Goal: Task Accomplishment & Management: Complete application form

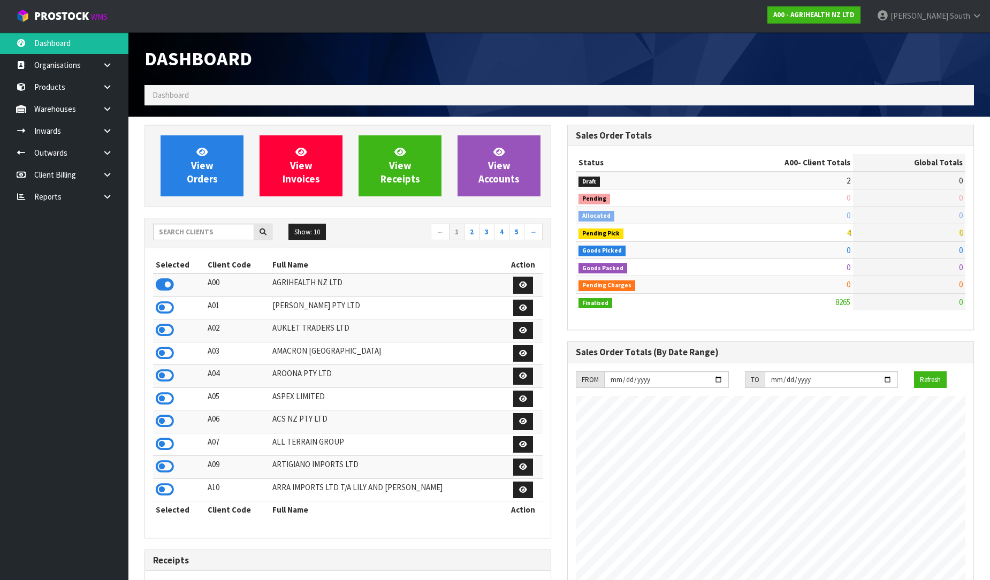
scroll to position [811, 423]
click at [199, 231] on input "text" at bounding box center [203, 232] width 101 height 17
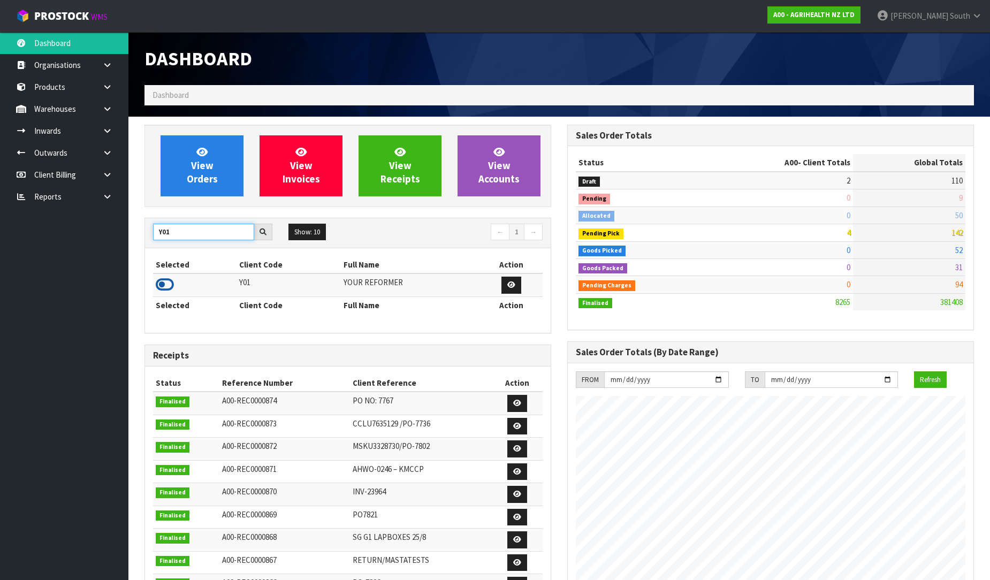
type input "Y01"
click at [156, 282] on icon at bounding box center [165, 285] width 18 height 16
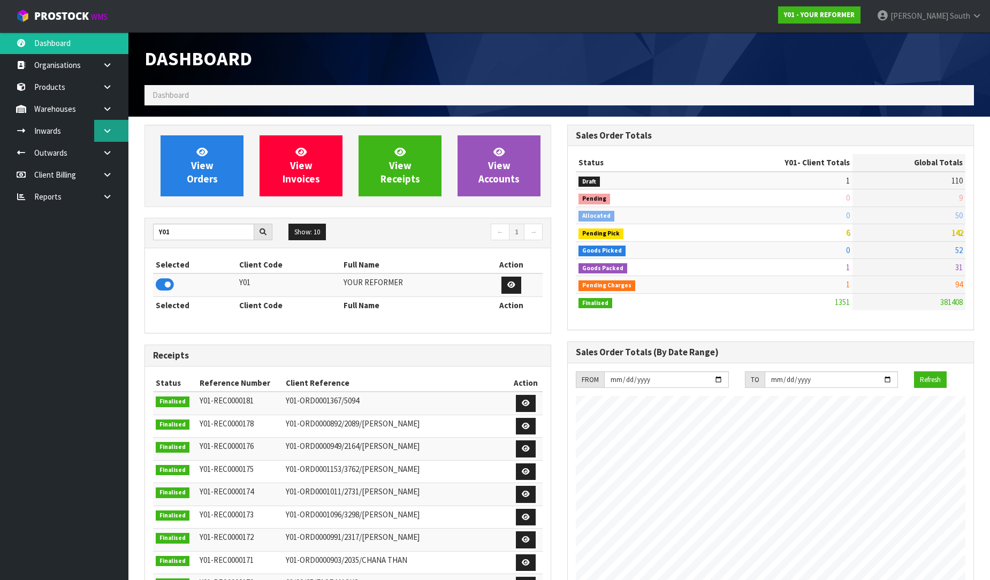
click at [116, 132] on link at bounding box center [111, 131] width 34 height 22
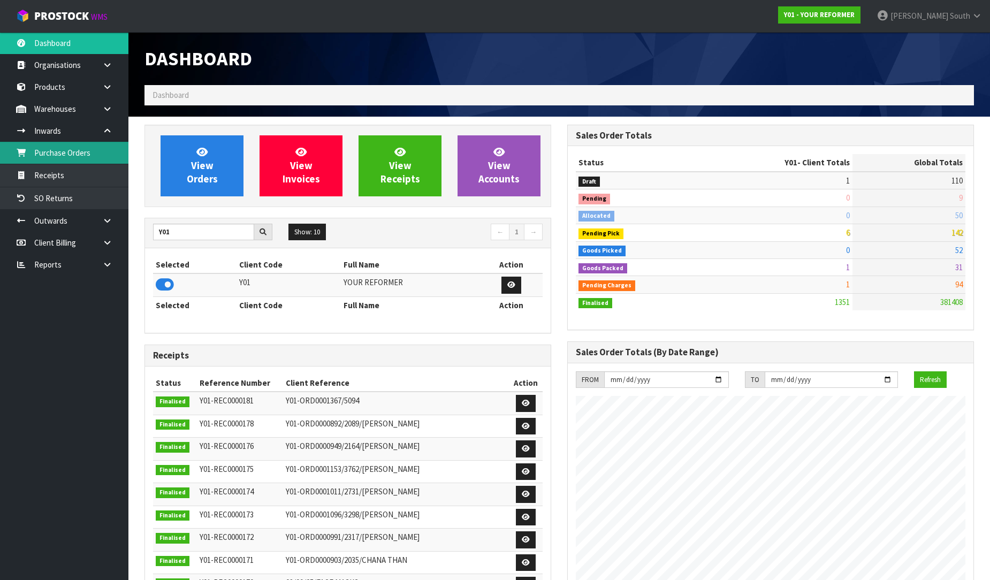
click at [103, 150] on link "Purchase Orders" at bounding box center [64, 153] width 128 height 22
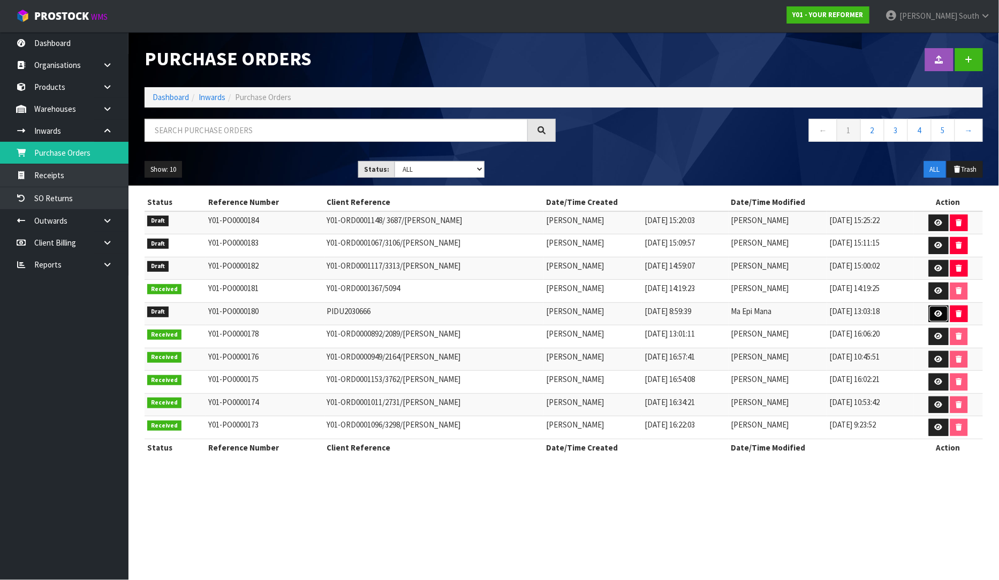
click at [934, 311] on link at bounding box center [939, 314] width 20 height 17
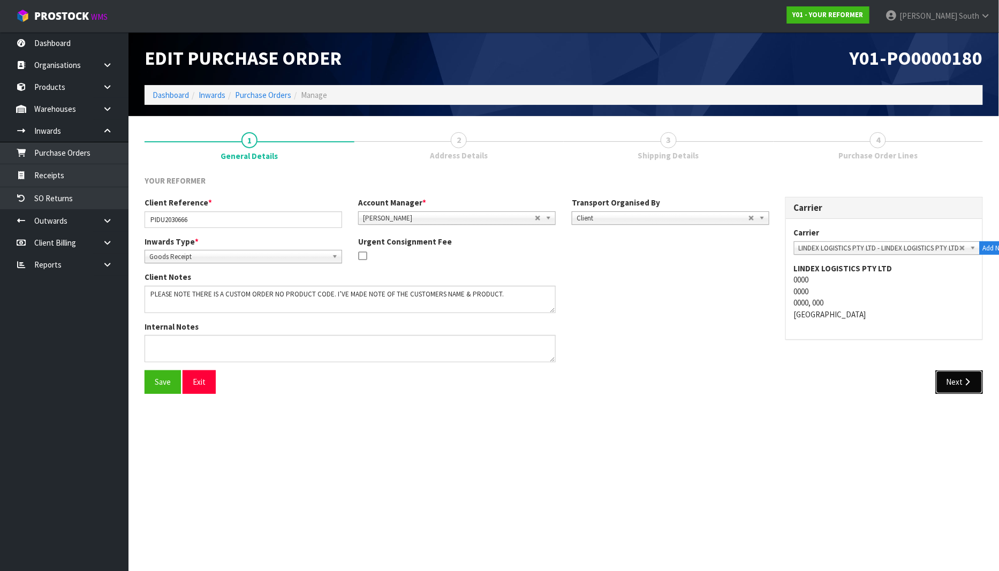
click at [979, 380] on button "Next" at bounding box center [959, 381] width 47 height 23
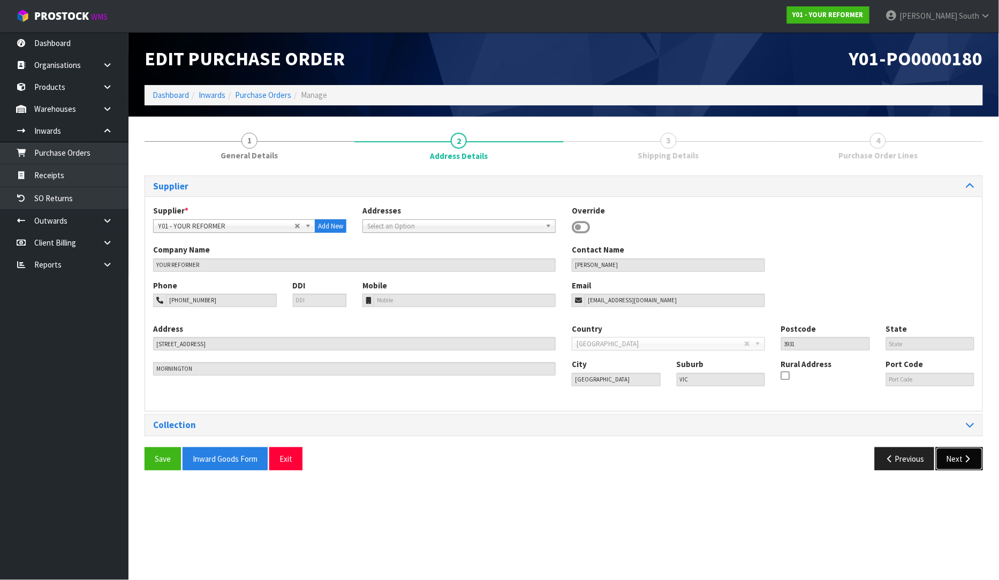
click at [967, 461] on icon "button" at bounding box center [967, 459] width 10 height 8
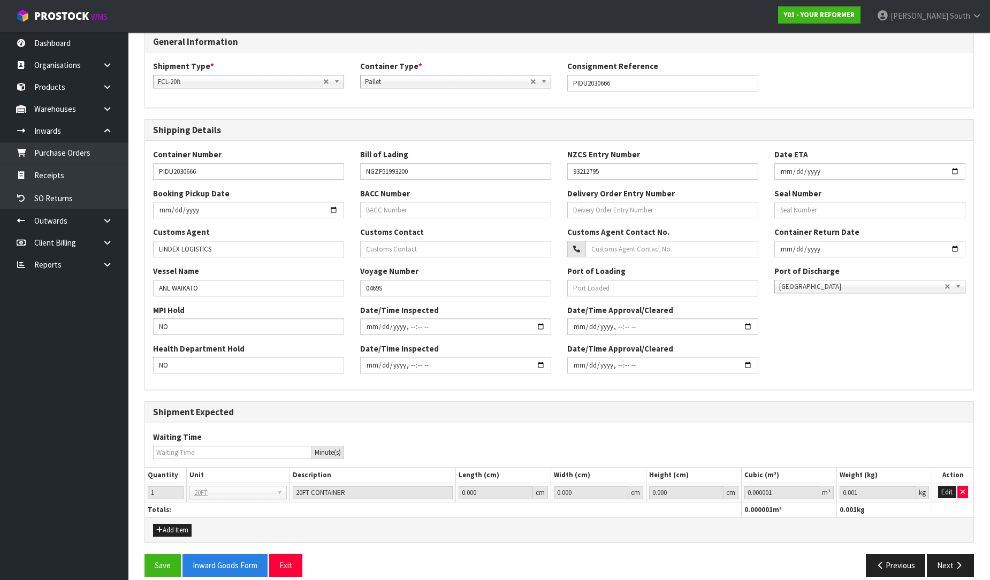
scroll to position [157, 0]
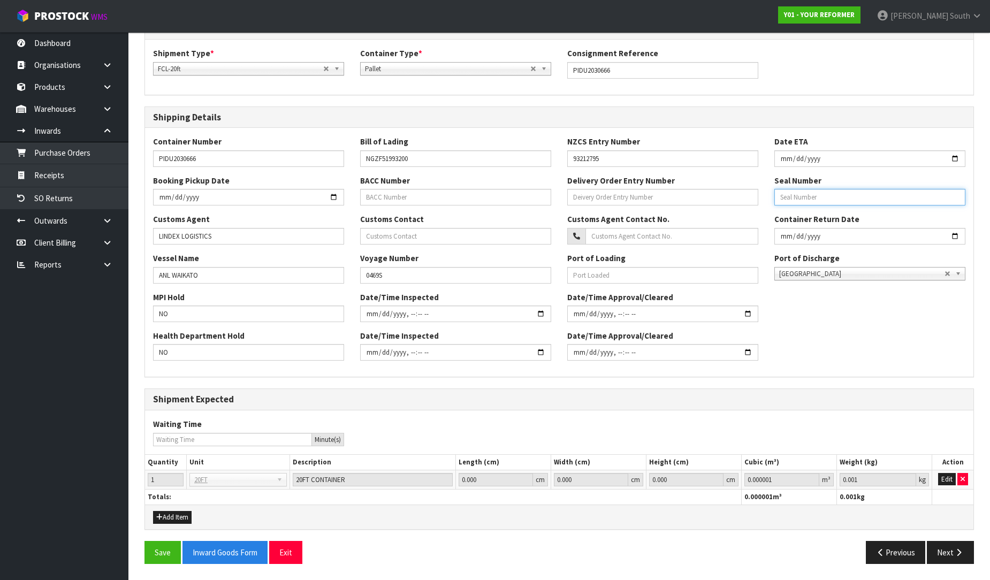
click at [800, 191] on input "text" at bounding box center [869, 197] width 191 height 17
type input "CR0258504"
click at [151, 546] on button "Save" at bounding box center [162, 552] width 36 height 23
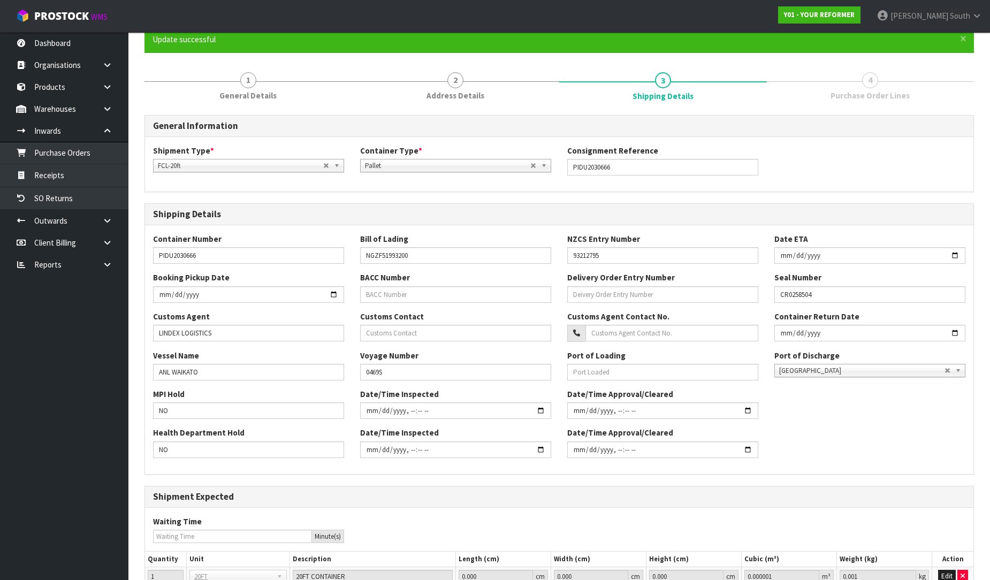
scroll to position [196, 0]
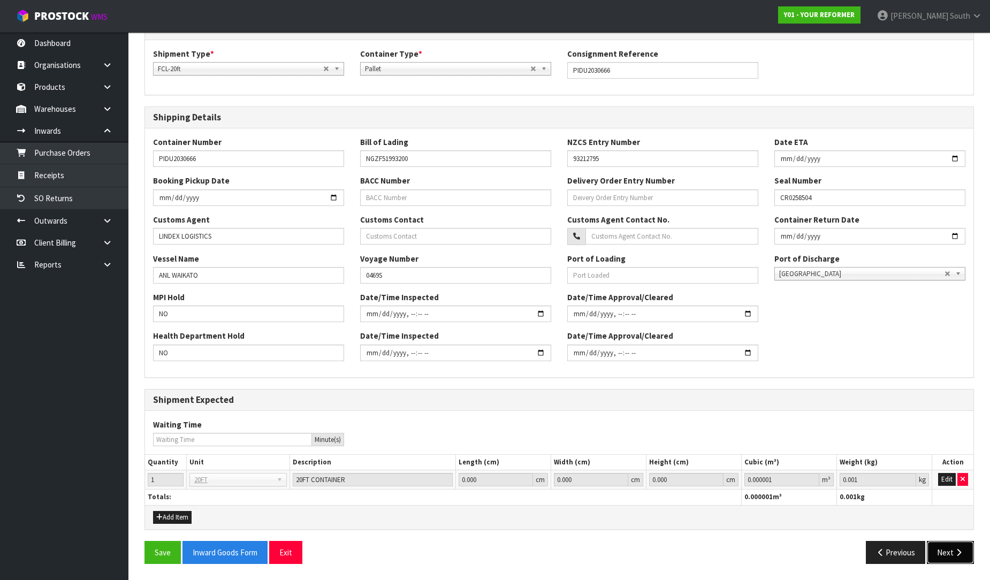
click at [967, 546] on button "Next" at bounding box center [950, 552] width 47 height 23
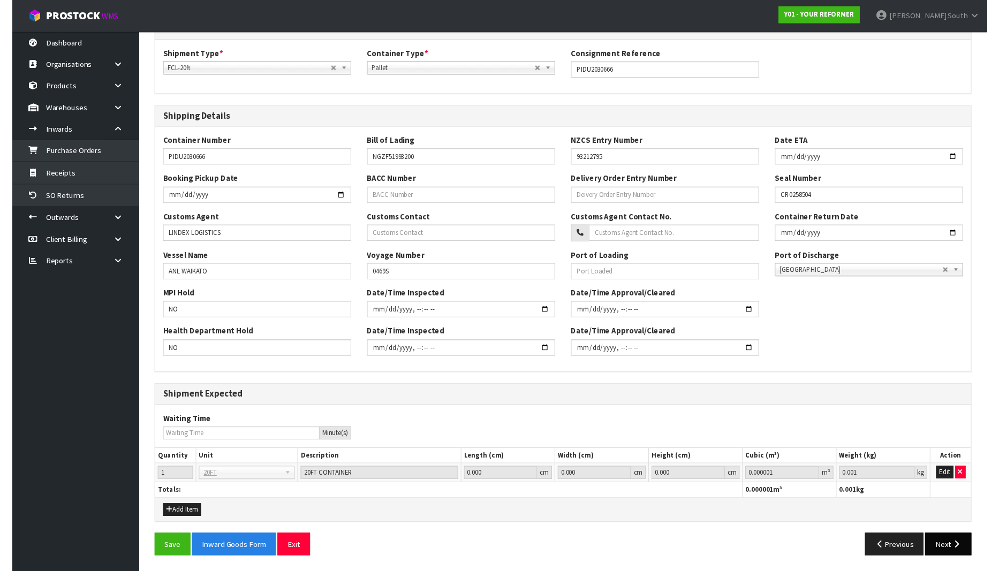
scroll to position [0, 0]
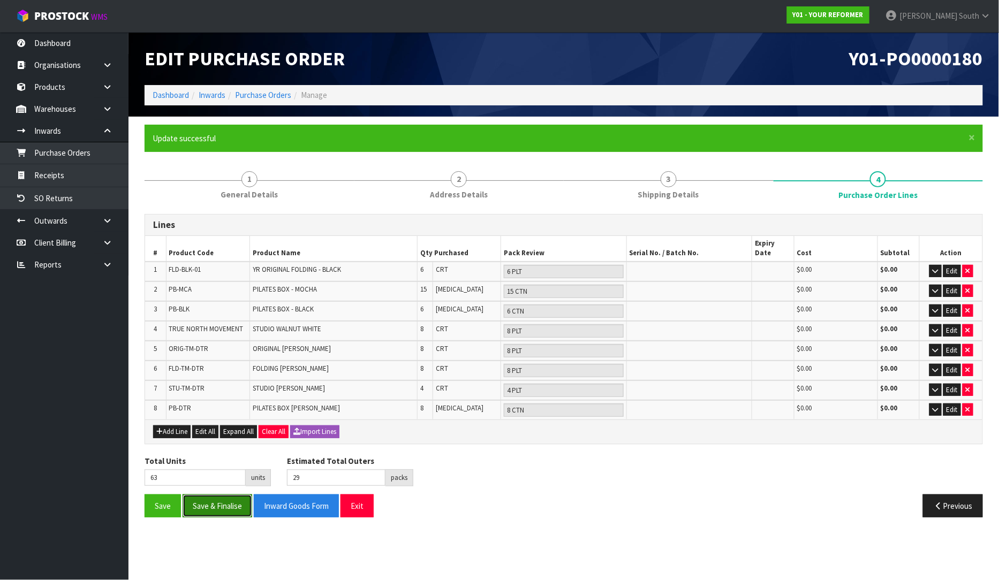
click at [240, 495] on button "Save & Finalise" at bounding box center [217, 506] width 70 height 23
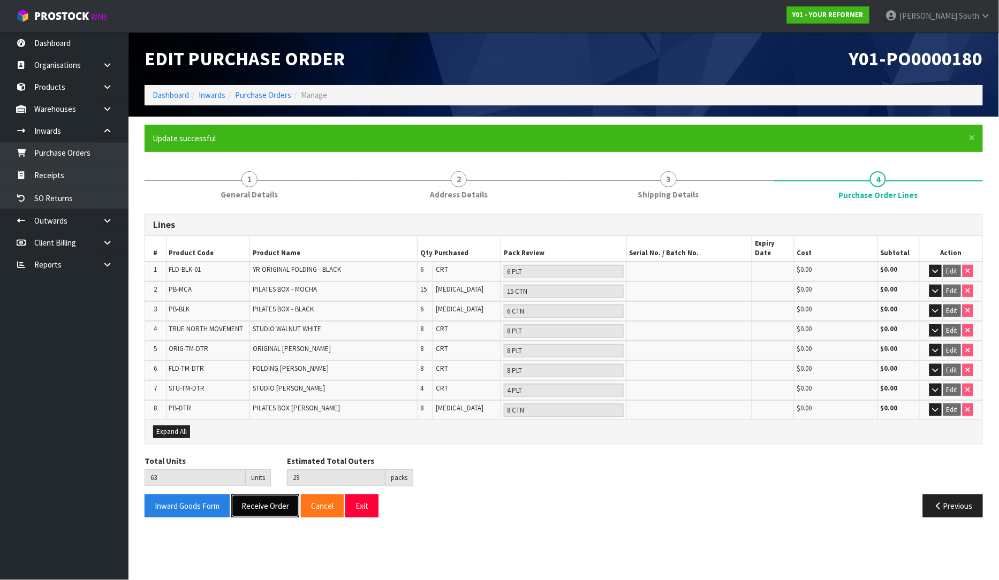
click at [263, 495] on button "Receive Order" at bounding box center [265, 506] width 68 height 23
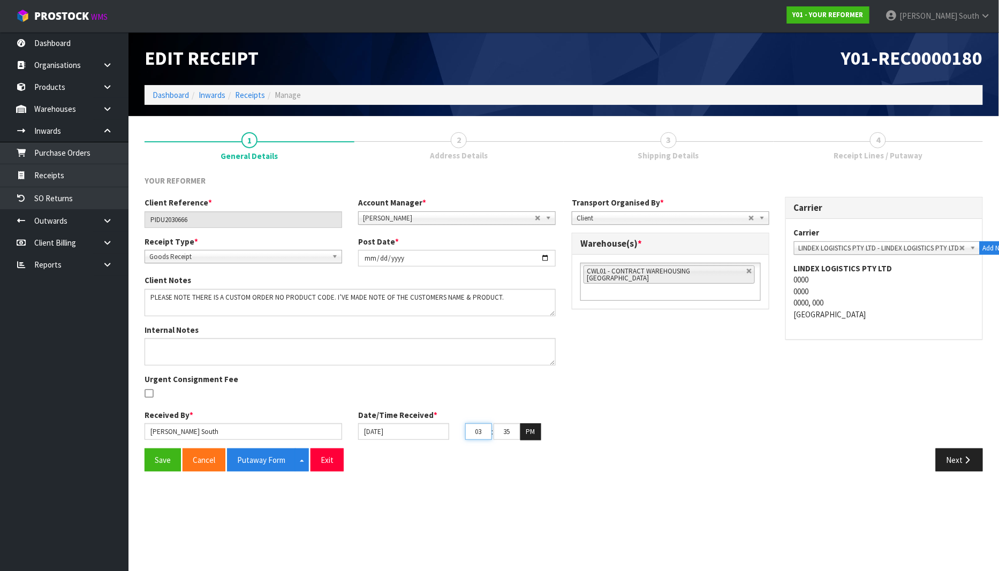
drag, startPoint x: 483, startPoint y: 432, endPoint x: 455, endPoint y: 432, distance: 28.4
click at [455, 432] on div "[DATE] 03 : 35 : 38 PM" at bounding box center [457, 431] width 214 height 17
click at [423, 432] on input "[DATE]" at bounding box center [403, 431] width 91 height 17
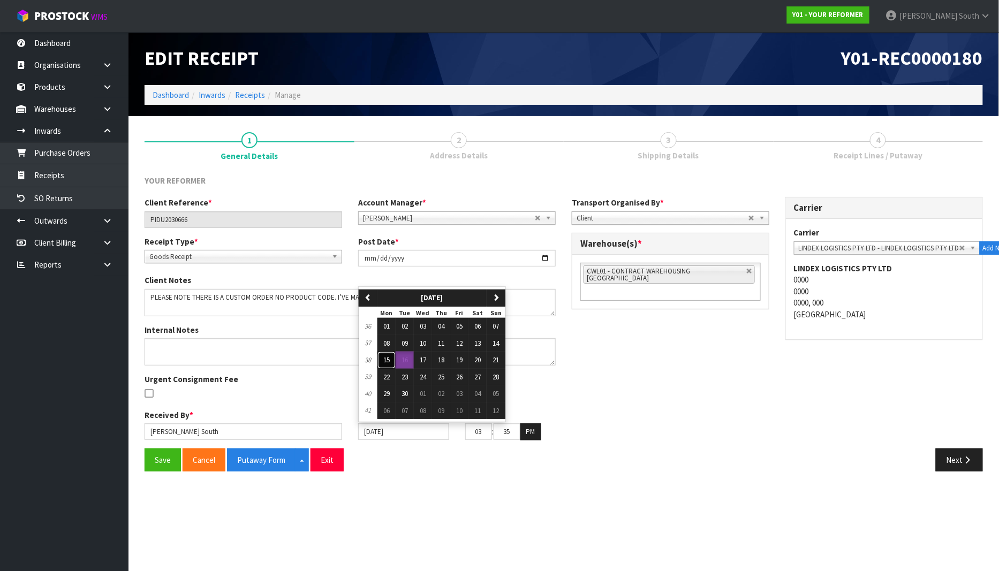
click at [383, 361] on span "15" at bounding box center [386, 359] width 6 height 9
type input "[DATE]"
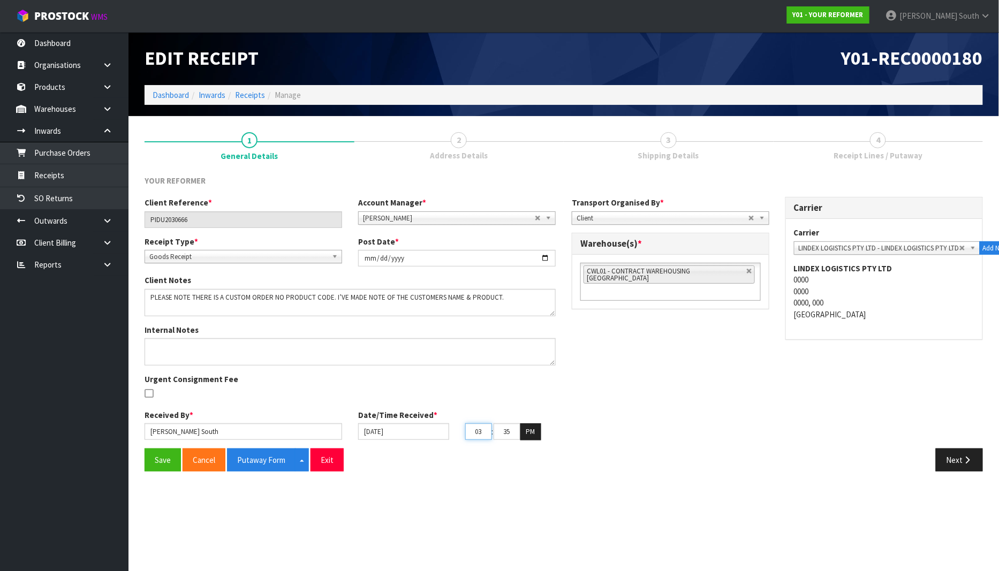
drag, startPoint x: 486, startPoint y: 431, endPoint x: 458, endPoint y: 431, distance: 27.8
click at [459, 431] on div "03 : 35 : 38 PM" at bounding box center [510, 431] width 107 height 17
click at [575, 517] on section "Edit Receipt Y01-REC0000180 Dashboard Inwards Receipts Manage 1 General Details…" at bounding box center [499, 285] width 999 height 571
drag, startPoint x: 489, startPoint y: 432, endPoint x: 458, endPoint y: 432, distance: 31.0
click at [458, 432] on div "03 : 35 : 38 PM" at bounding box center [510, 431] width 107 height 17
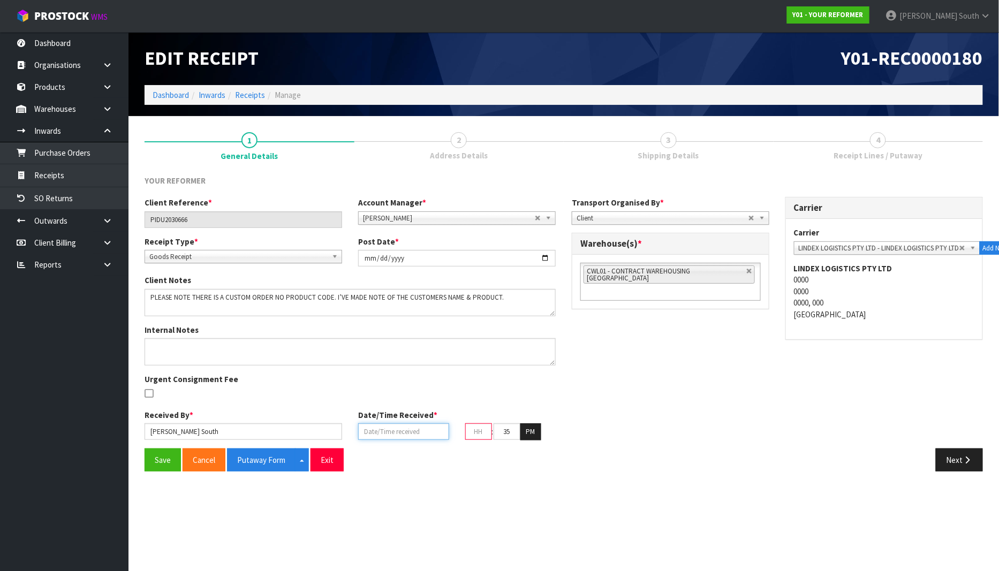
click at [393, 434] on input "text" at bounding box center [403, 431] width 91 height 17
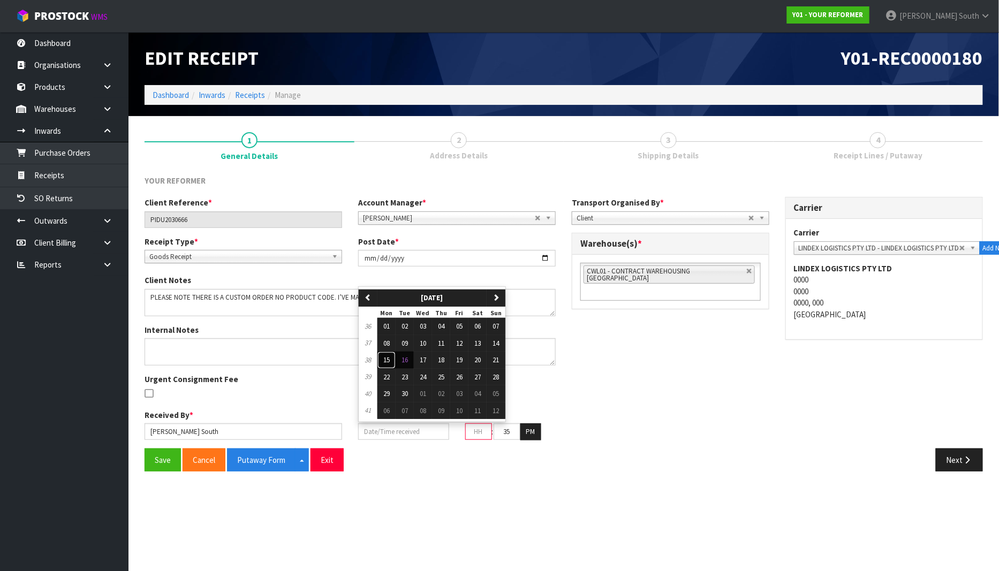
click at [391, 361] on button "15" at bounding box center [386, 360] width 18 height 17
type input "[DATE]"
type input "12"
type input "00"
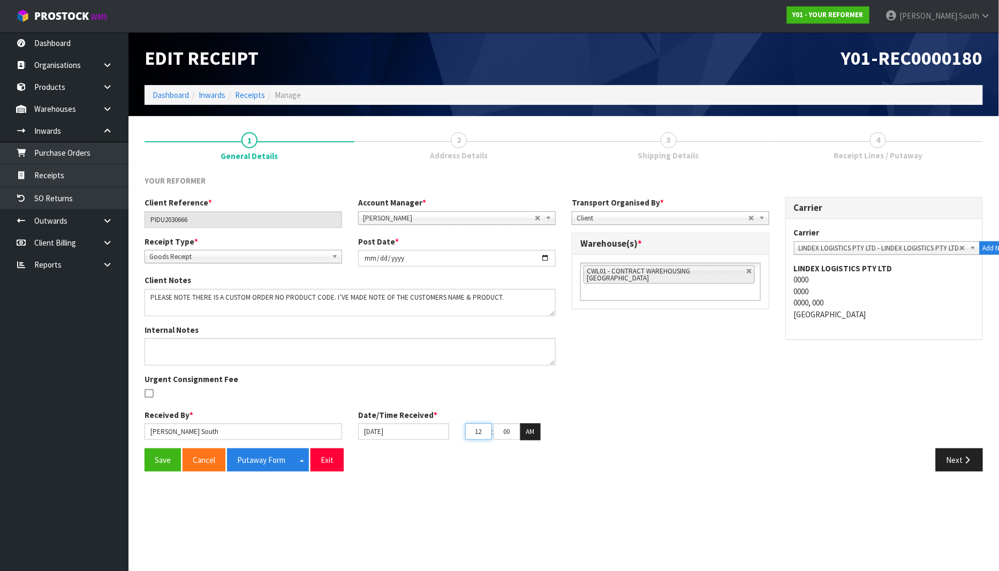
drag, startPoint x: 483, startPoint y: 429, endPoint x: 465, endPoint y: 436, distance: 19.8
click at [465, 436] on input "12" at bounding box center [478, 431] width 27 height 17
type input "10"
click at [618, 447] on div "Client Reference * PIDU2030666 Account Manager * [PERSON_NAME] [PERSON_NAME] [P…" at bounding box center [563, 322] width 854 height 251
drag, startPoint x: 488, startPoint y: 431, endPoint x: 455, endPoint y: 442, distance: 34.9
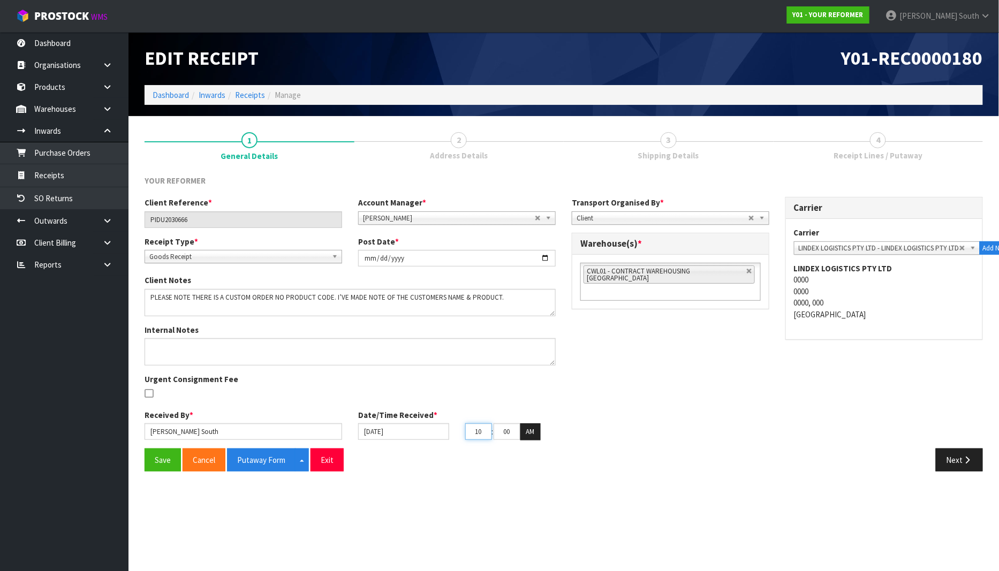
click at [455, 442] on div "Received By * [PERSON_NAME] Date/Time Received * [DATE] 10 : 00 : 00 AM" at bounding box center [349, 428] width 427 height 39
type input "[DATE]"
type input "07"
drag, startPoint x: 504, startPoint y: 431, endPoint x: 582, endPoint y: 457, distance: 82.4
click at [573, 445] on div "Client Reference * PIDU2030666 Account Manager * [PERSON_NAME] [PERSON_NAME] [P…" at bounding box center [563, 322] width 854 height 251
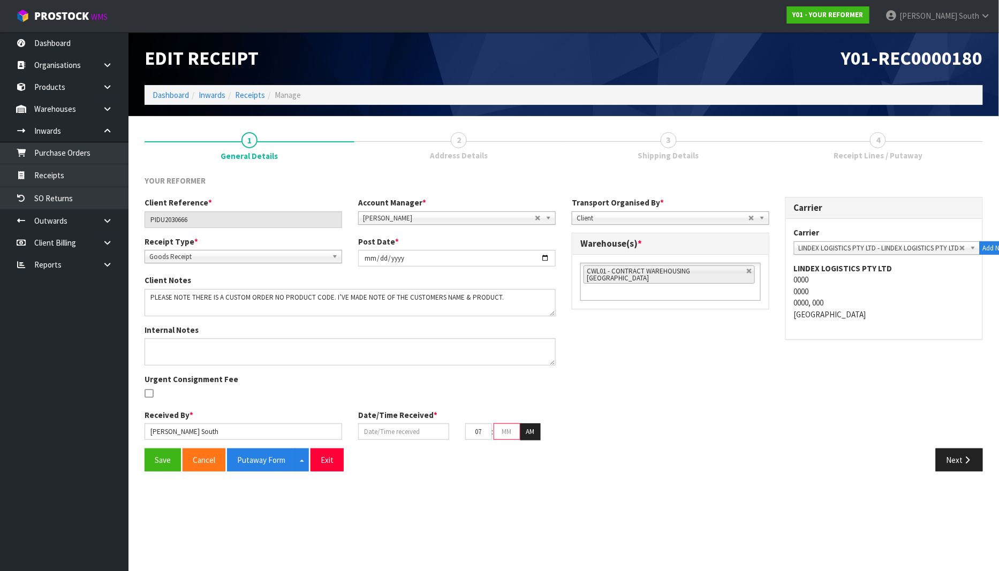
type input "[DATE]"
type input "30"
click at [590, 471] on div "Next" at bounding box center [777, 459] width 427 height 23
click at [148, 457] on button "Save" at bounding box center [162, 459] width 36 height 23
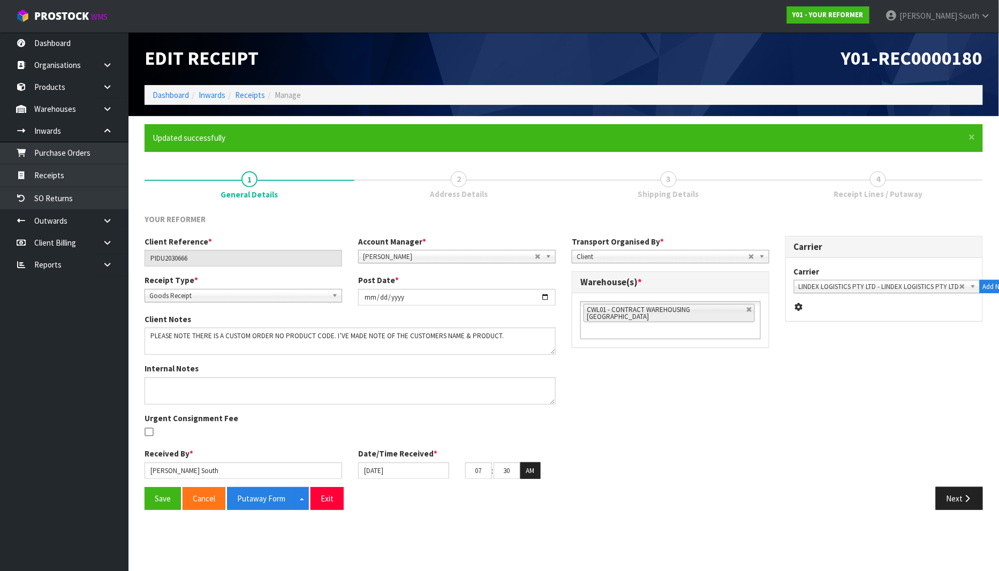
click at [660, 410] on div "Client Reference * PIDU2030666 Account Manager * [PERSON_NAME] [PERSON_NAME] [P…" at bounding box center [563, 361] width 854 height 251
drag, startPoint x: 279, startPoint y: 497, endPoint x: 380, endPoint y: 486, distance: 101.7
click at [279, 497] on button "Putaway Form" at bounding box center [261, 498] width 69 height 23
click at [662, 435] on div "Client Reference * PIDU2030666 Account Manager * [PERSON_NAME] [PERSON_NAME] [P…" at bounding box center [563, 361] width 854 height 251
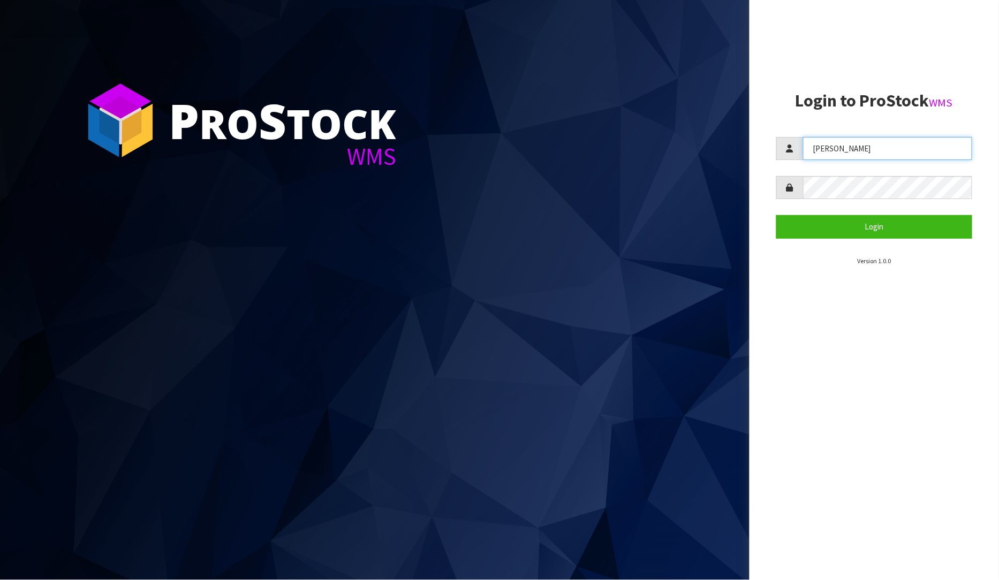
drag, startPoint x: 866, startPoint y: 152, endPoint x: 814, endPoint y: 152, distance: 51.9
click at [814, 152] on input "[PERSON_NAME]" at bounding box center [888, 148] width 170 height 23
type input "Kieran"
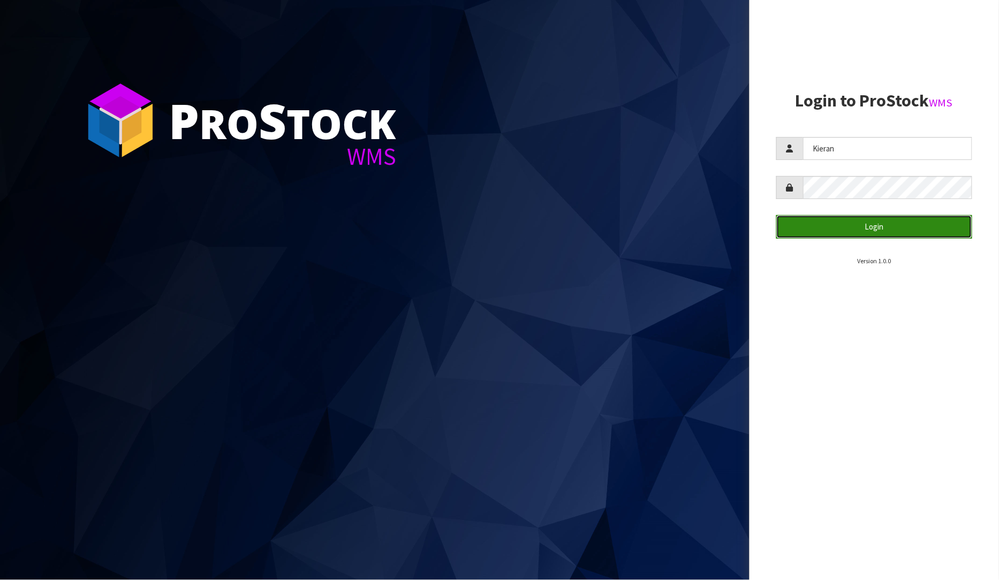
click at [860, 233] on button "Login" at bounding box center [874, 226] width 196 height 23
